Goal: Navigation & Orientation: Find specific page/section

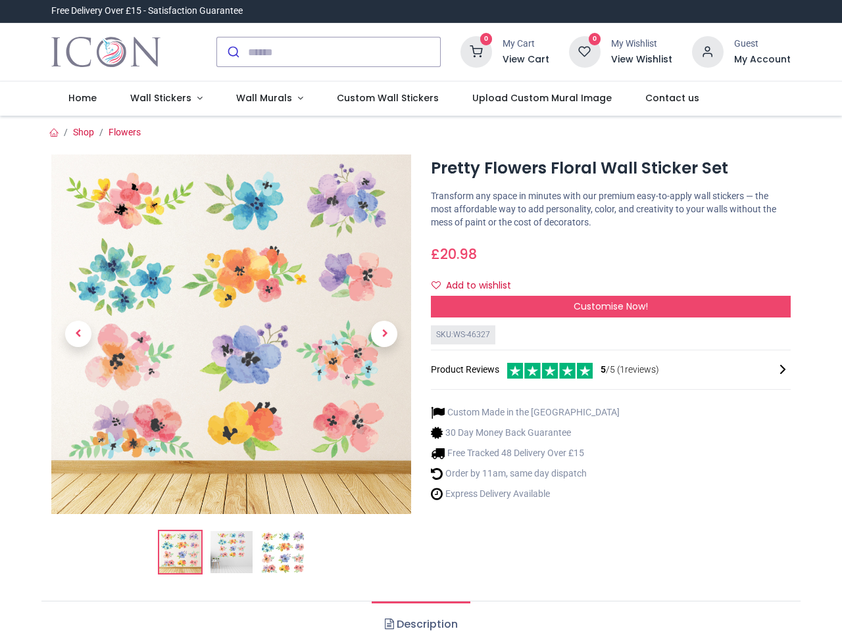
click at [421, 316] on div "× Trustpilot Product Reviews 5 /5 ( 1 reviews) [PERSON_NAME] Absolutely love th…" at bounding box center [610, 312] width 379 height 11
click at [330, 52] on input "search" at bounding box center [344, 51] width 192 height 29
click at [345, 52] on input "search" at bounding box center [344, 51] width 192 height 29
click at [528, 60] on h6 "View Cart" at bounding box center [525, 59] width 47 height 13
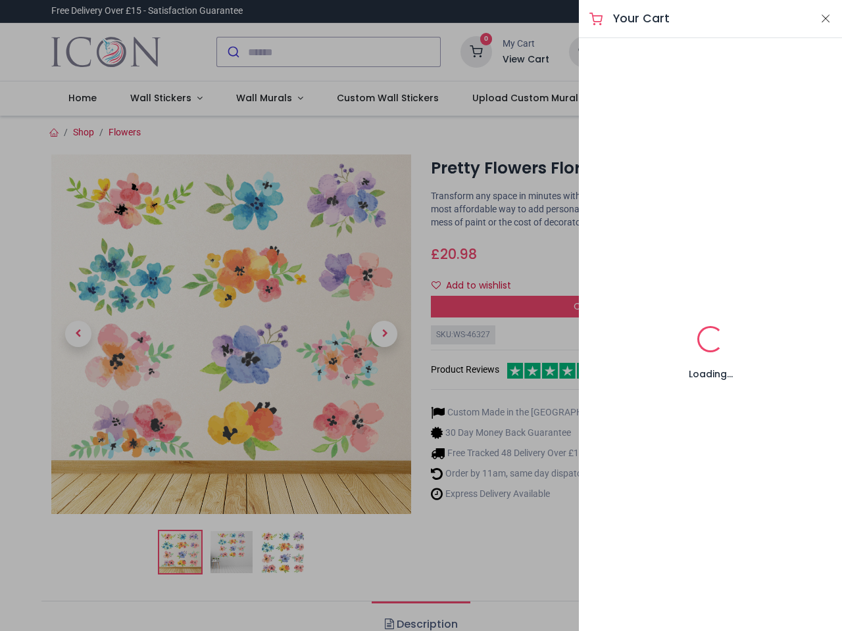
click at [708, 51] on div at bounding box center [421, 315] width 842 height 631
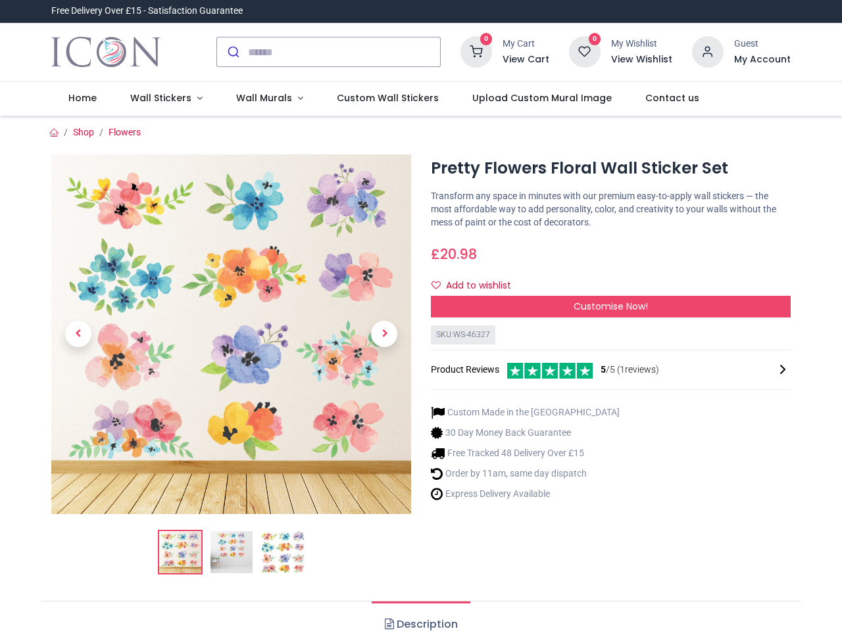
click at [762, 60] on h6 "My Account" at bounding box center [762, 59] width 57 height 13
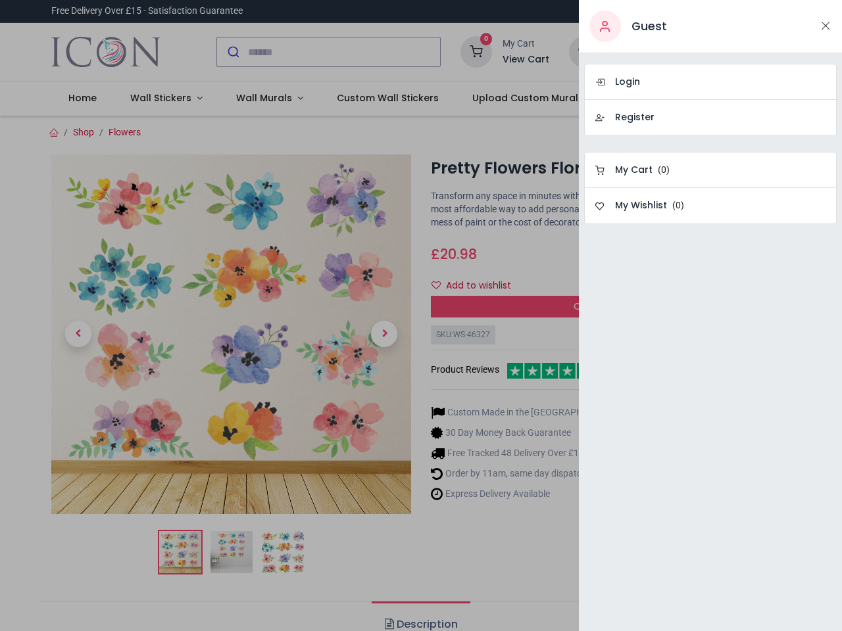
click at [163, 99] on div at bounding box center [421, 315] width 842 height 631
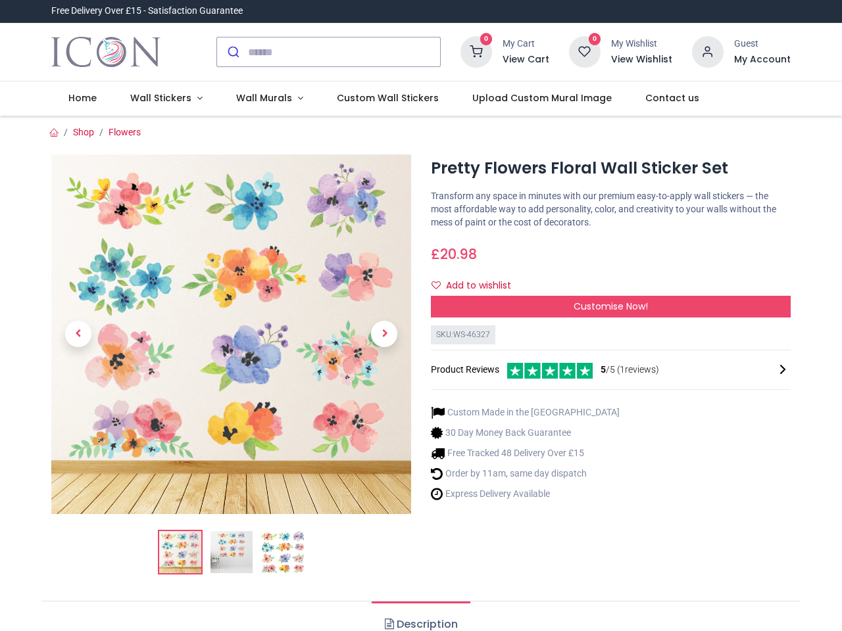
click at [264, 99] on span "Wall Murals" at bounding box center [264, 97] width 56 height 13
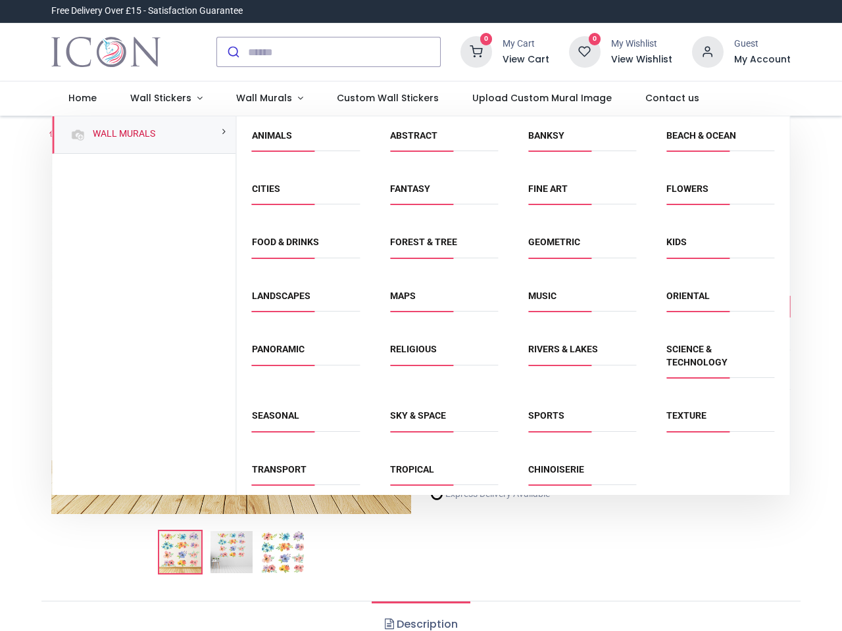
click at [420, 374] on div "Religious" at bounding box center [444, 363] width 138 height 66
